Goal: Communication & Community: Connect with others

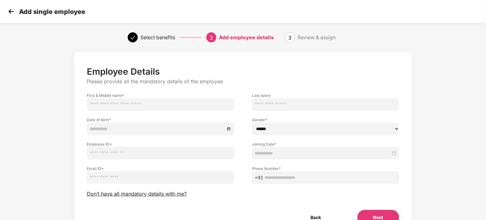
click at [9, 11] on img at bounding box center [11, 12] width 10 height 10
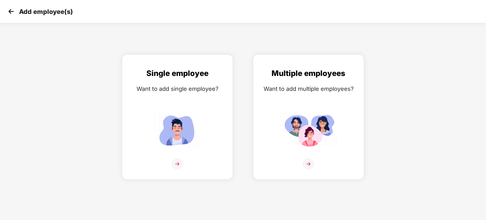
click at [12, 10] on img at bounding box center [11, 12] width 10 height 10
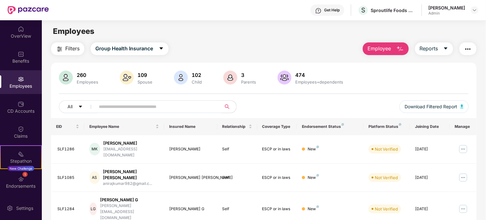
click at [119, 104] on input "text" at bounding box center [156, 107] width 114 height 10
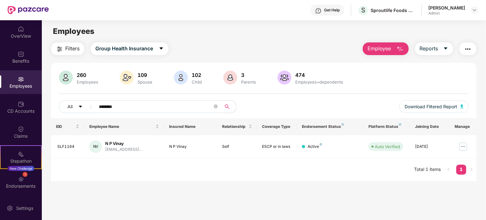
type input "********"
click at [464, 144] on img at bounding box center [464, 147] width 10 height 10
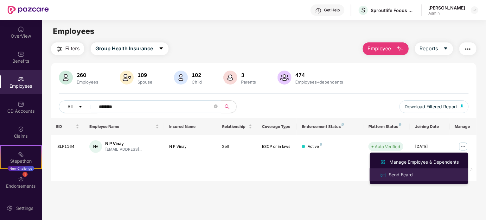
click at [405, 172] on div "Send Ecard" at bounding box center [401, 175] width 27 height 7
